Goal: Task Accomplishment & Management: Manage account settings

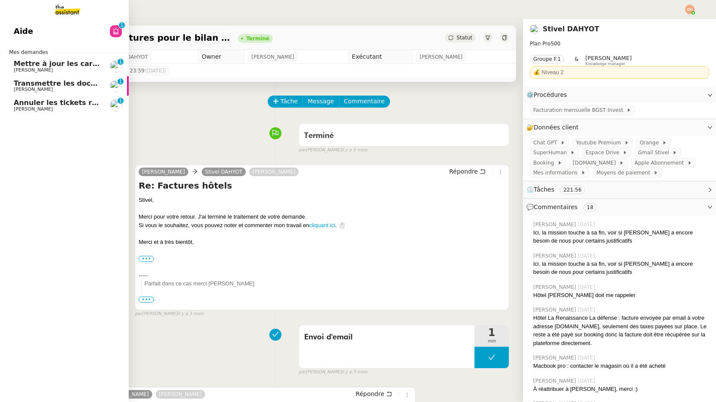
click at [75, 79] on span "Transmettre les documents contractuels" at bounding box center [92, 83] width 157 height 8
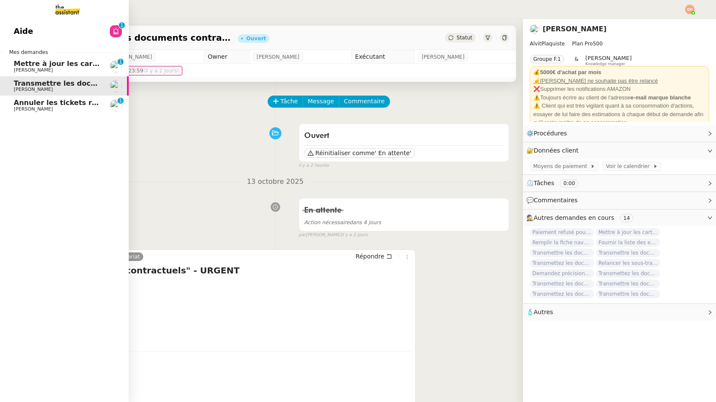
click at [53, 71] on span "[PERSON_NAME]" at bounding box center [57, 70] width 87 height 5
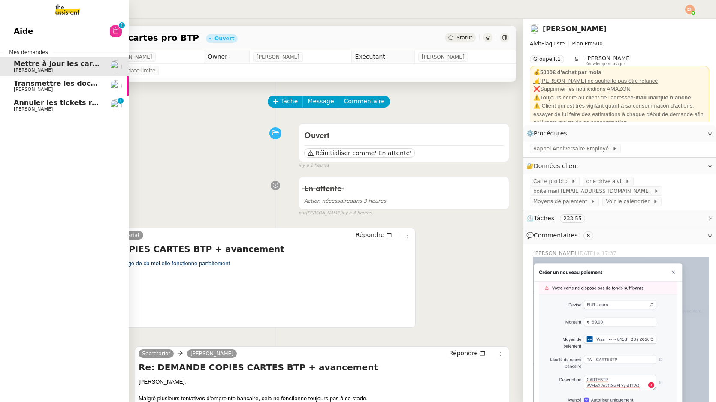
click at [39, 108] on span "[PERSON_NAME]" at bounding box center [33, 109] width 39 height 6
